Goal: Information Seeking & Learning: Learn about a topic

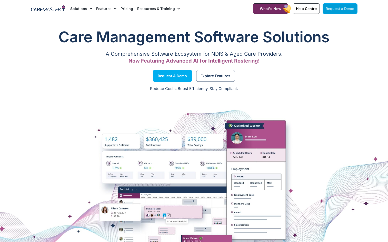
click at [353, 11] on link "Request a Demo" at bounding box center [340, 8] width 35 height 11
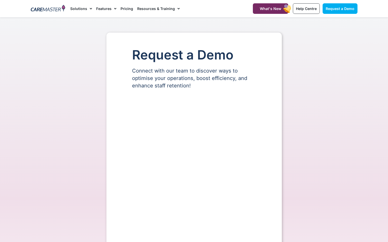
select select "**"
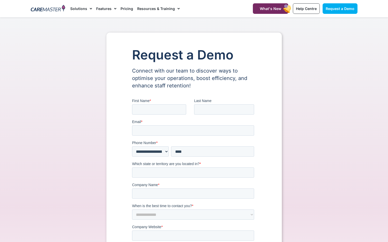
click at [310, 128] on div "Request a Demo Connect with our team to discover ways to optimise your operatio…" at bounding box center [194, 216] width 332 height 366
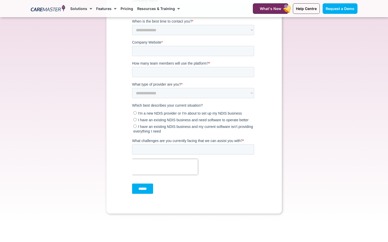
scroll to position [195, 0]
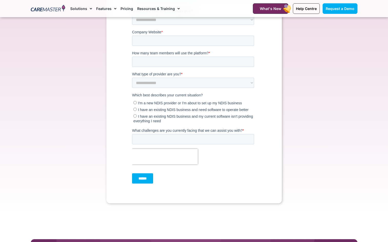
click at [126, 9] on link "Pricing" at bounding box center [127, 8] width 13 height 17
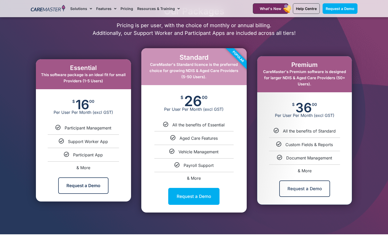
scroll to position [246, 0]
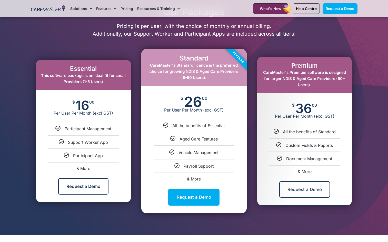
drag, startPoint x: 75, startPoint y: 101, endPoint x: 95, endPoint y: 104, distance: 20.4
click at [95, 104] on div "$ 16 00 Per User Per Month (excl GST)" at bounding box center [83, 108] width 95 height 36
drag, startPoint x: 95, startPoint y: 104, endPoint x: 57, endPoint y: 106, distance: 38.3
click at [57, 106] on div "$ 16 00 Per User Per Month (excl GST)" at bounding box center [83, 108] width 95 height 36
click at [83, 168] on span "& More" at bounding box center [83, 168] width 14 height 5
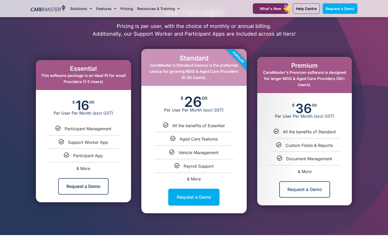
select select "***"
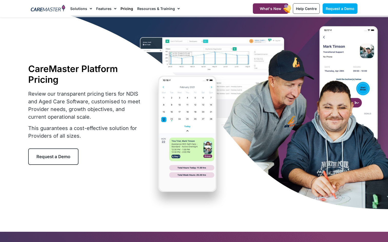
scroll to position [0, 0]
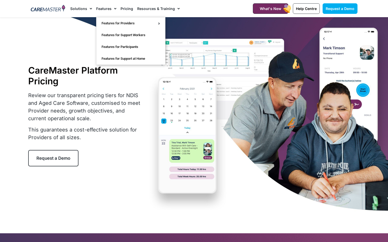
click at [123, 9] on link "Pricing" at bounding box center [127, 8] width 13 height 17
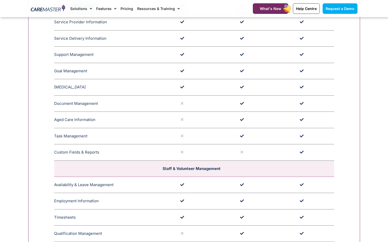
scroll to position [523, 0]
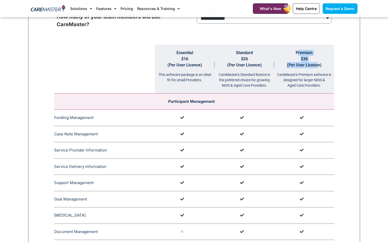
drag, startPoint x: 298, startPoint y: 51, endPoint x: 315, endPoint y: 63, distance: 20.9
click at [315, 63] on th "Premium $36 (Per User Licence) CareMaster's Premium software is designed for la…" at bounding box center [304, 69] width 60 height 49
drag, startPoint x: 315, startPoint y: 63, endPoint x: 301, endPoint y: 82, distance: 23.8
click at [301, 82] on div "CareMaster's Premium software is designed for larger NDIS & Aged Care Providers." at bounding box center [304, 78] width 60 height 20
drag, startPoint x: 238, startPoint y: 56, endPoint x: 253, endPoint y: 70, distance: 20.9
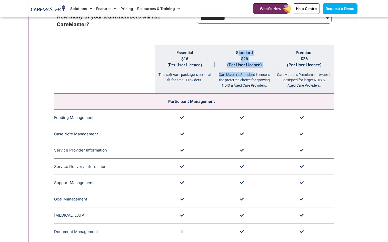
click at [253, 70] on th "Standard $26 (Per User Licence) CareMaster's Standard licence is the preferred …" at bounding box center [245, 69] width 60 height 49
click at [87, 76] on th at bounding box center [104, 69] width 101 height 49
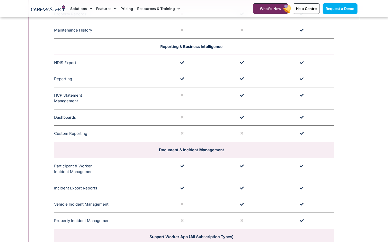
scroll to position [1190, 0]
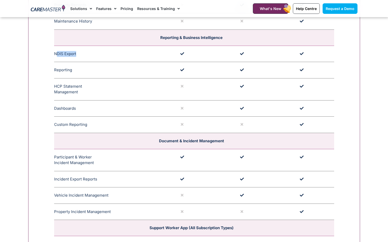
drag, startPoint x: 57, startPoint y: 54, endPoint x: 84, endPoint y: 53, distance: 27.2
click at [84, 53] on td "NDIS Export Generate an NDIS Bulk Export for uploading to the NDIS for bulk cla…" at bounding box center [104, 54] width 101 height 16
drag, startPoint x: 57, startPoint y: 70, endPoint x: 73, endPoint y: 68, distance: 16.0
click at [73, 68] on td "Reporting CareMaster offers versatile reporting, featuring a performance dashbo…" at bounding box center [104, 70] width 101 height 16
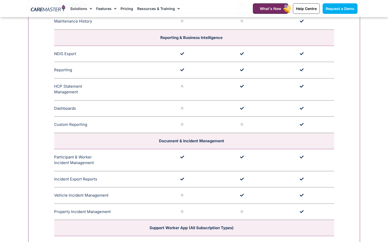
drag, startPoint x: 73, startPoint y: 68, endPoint x: 36, endPoint y: 81, distance: 38.7
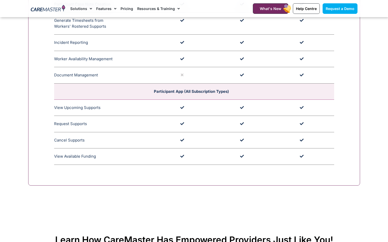
scroll to position [1447, 0]
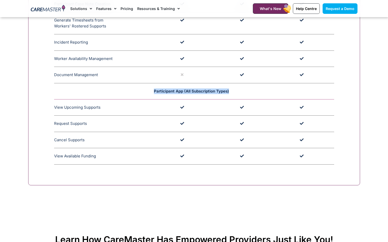
drag, startPoint x: 155, startPoint y: 91, endPoint x: 234, endPoint y: 93, distance: 79.0
click at [234, 93] on td "Participant App (All Subscription Types)" at bounding box center [194, 91] width 280 height 16
click at [132, 93] on td "Participant App (All Subscription Types)" at bounding box center [194, 91] width 280 height 16
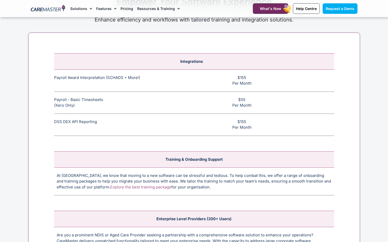
scroll to position [1960, 0]
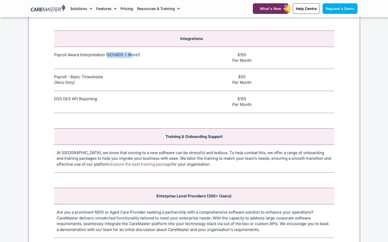
drag, startPoint x: 106, startPoint y: 55, endPoint x: 132, endPoint y: 55, distance: 25.1
click at [132, 55] on td "Payroll Award Interpretation (SCHADS + More!) The SCHADS Award interpretation e…" at bounding box center [104, 58] width 101 height 22
drag, startPoint x: 237, startPoint y: 55, endPoint x: 251, endPoint y: 59, distance: 15.0
click at [251, 59] on td "$155 Per Month" at bounding box center [244, 58] width 179 height 22
click at [171, 63] on td "$155 Per Month" at bounding box center [244, 58] width 179 height 22
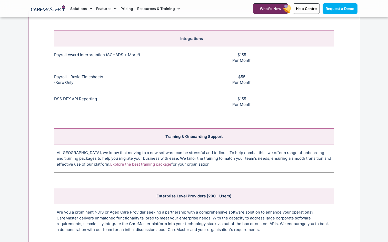
drag, startPoint x: 57, startPoint y: 75, endPoint x: 270, endPoint y: 85, distance: 213.9
click at [270, 85] on tr "Payroll - Basic Timesheets (Xero Only) The basic payroll feature allows timeshe…" at bounding box center [194, 80] width 280 height 22
click at [174, 87] on td "$55 Per Month" at bounding box center [244, 80] width 179 height 22
drag, startPoint x: 57, startPoint y: 77, endPoint x: 259, endPoint y: 84, distance: 202.3
click at [259, 84] on tr "Payroll - Basic Timesheets (Xero Only) The basic payroll feature allows timeshe…" at bounding box center [194, 80] width 280 height 22
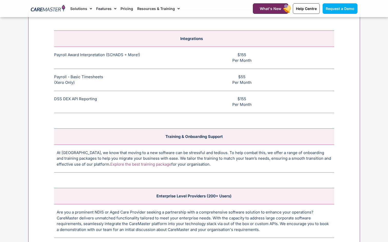
click at [178, 77] on td "$55 Per Month" at bounding box center [244, 80] width 179 height 22
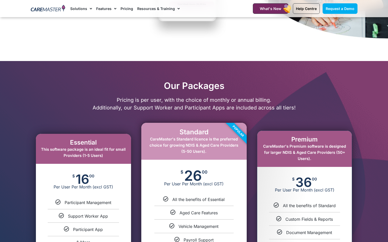
scroll to position [257, 0]
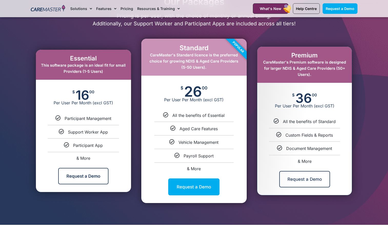
click at [301, 130] on li "Custom Fields & Reports" at bounding box center [304, 133] width 95 height 10
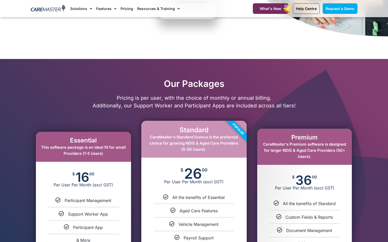
scroll to position [0, 0]
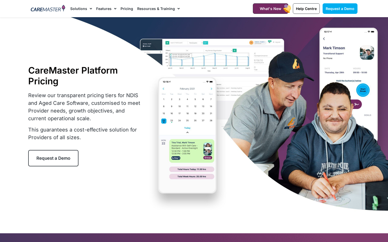
click at [57, 12] on img at bounding box center [48, 9] width 35 height 8
